Goal: Check status: Check status

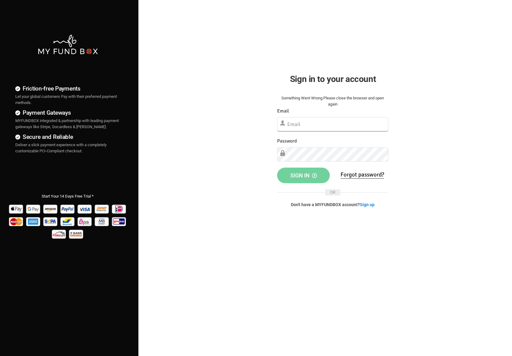
click at [307, 128] on input "text" at bounding box center [332, 124] width 111 height 14
type input "[PERSON_NAME][EMAIL_ADDRESS][DOMAIN_NAME]"
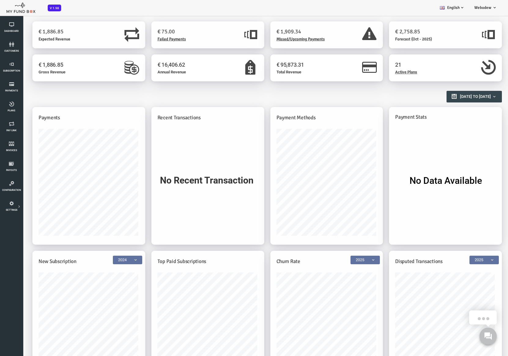
click at [148, 33] on h1 "€ 75.00" at bounding box center [177, 32] width 80 height 9
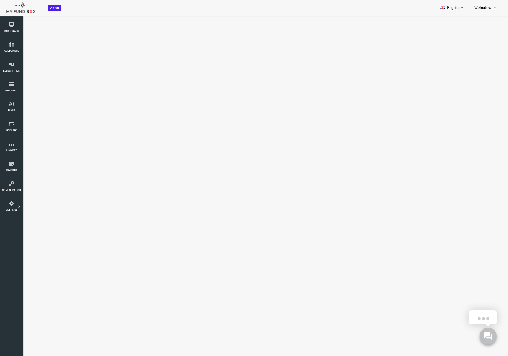
select select "100"
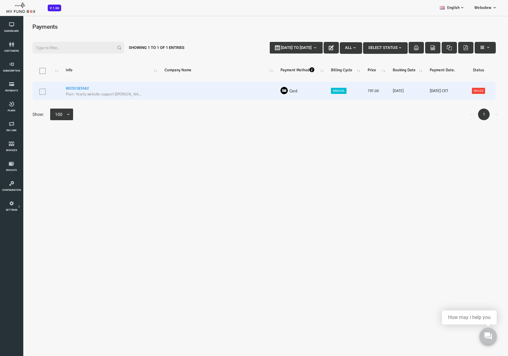
click at [64, 86] on link "WEDO185682" at bounding box center [57, 88] width 23 height 5
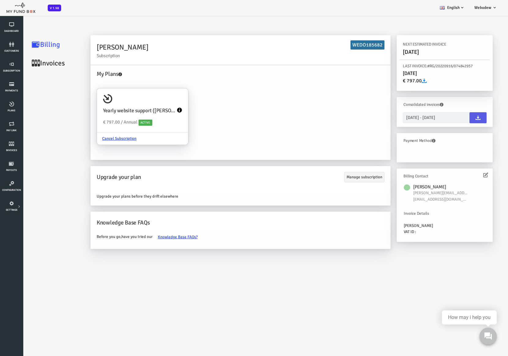
click at [32, 65] on link "Invoices" at bounding box center [36, 63] width 61 height 19
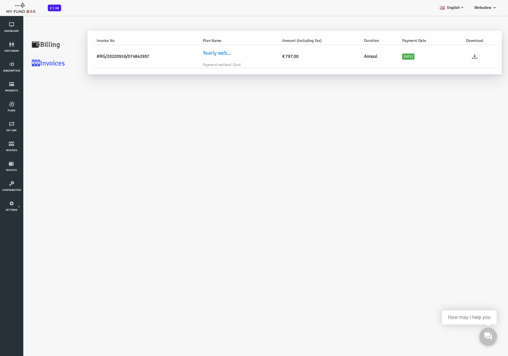
click at [452, 58] on icon at bounding box center [455, 57] width 6 height 6
